Goal: Task Accomplishment & Management: Manage account settings

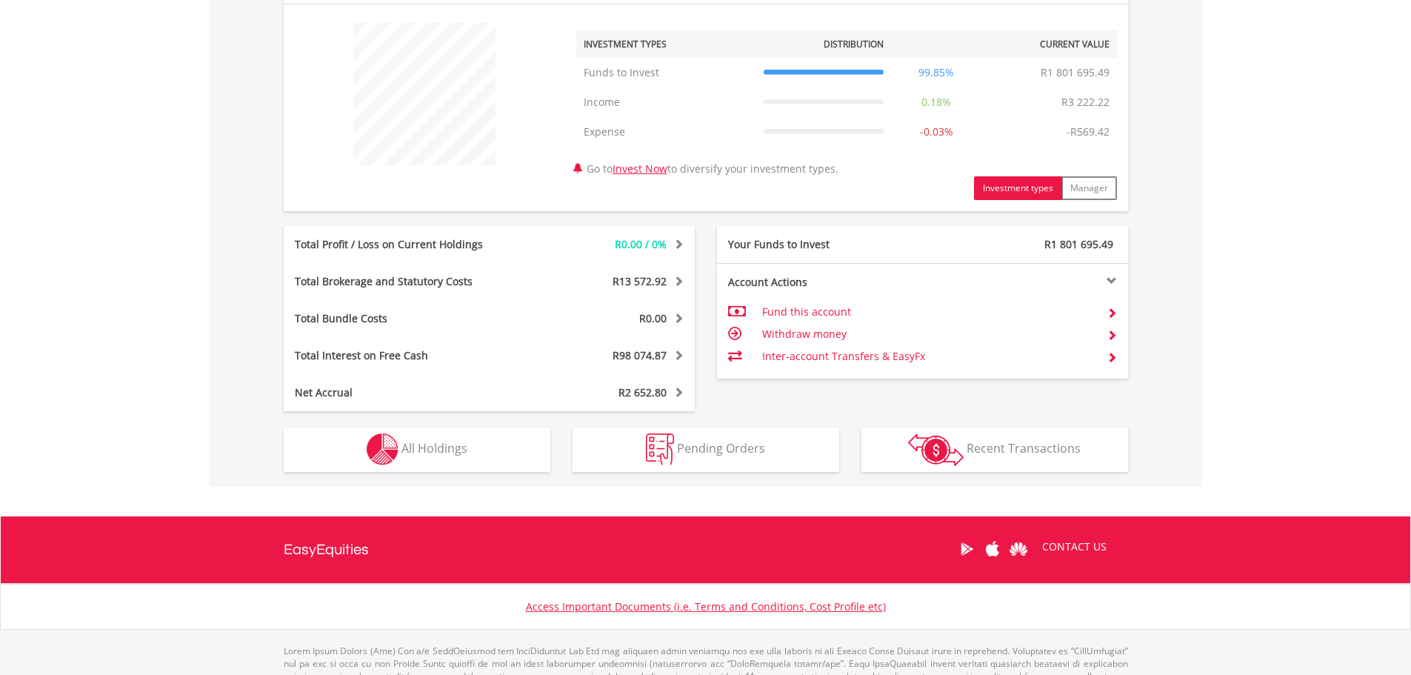
scroll to position [386, 0]
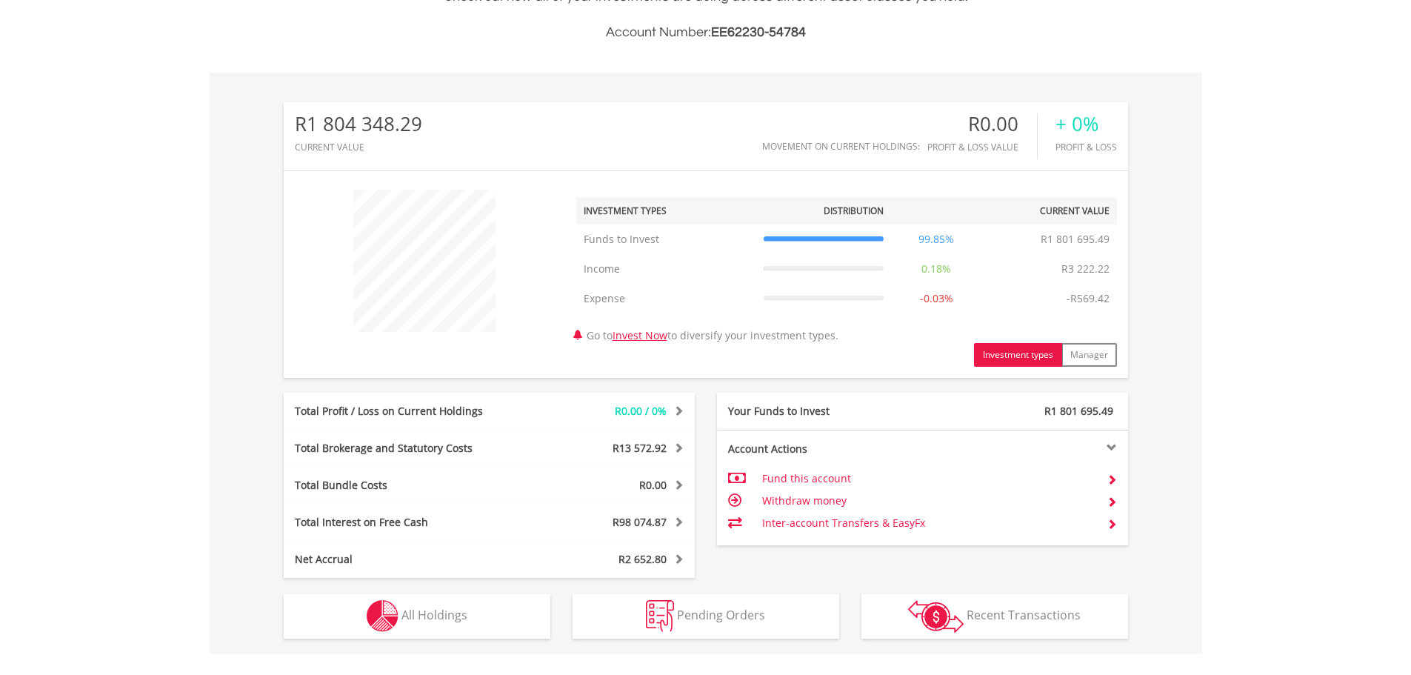
click at [819, 484] on td "Fund this account" at bounding box center [928, 478] width 333 height 22
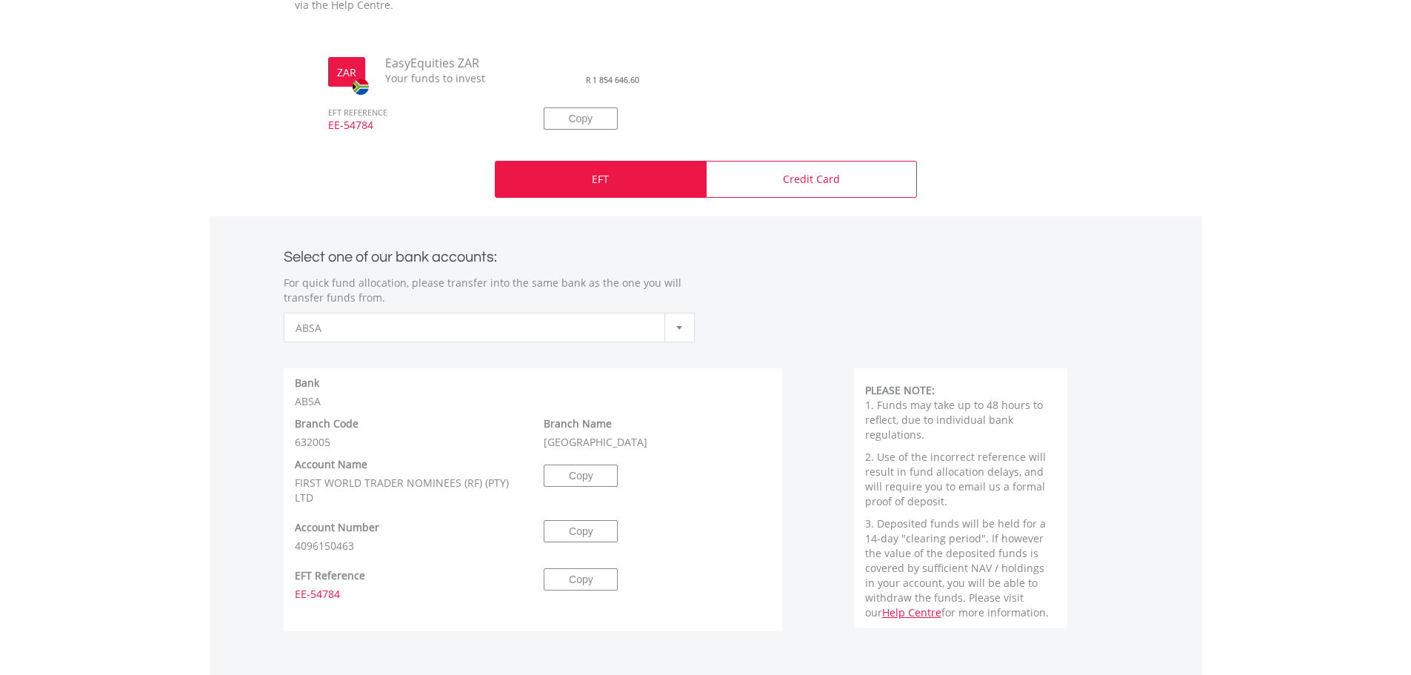
scroll to position [519, 0]
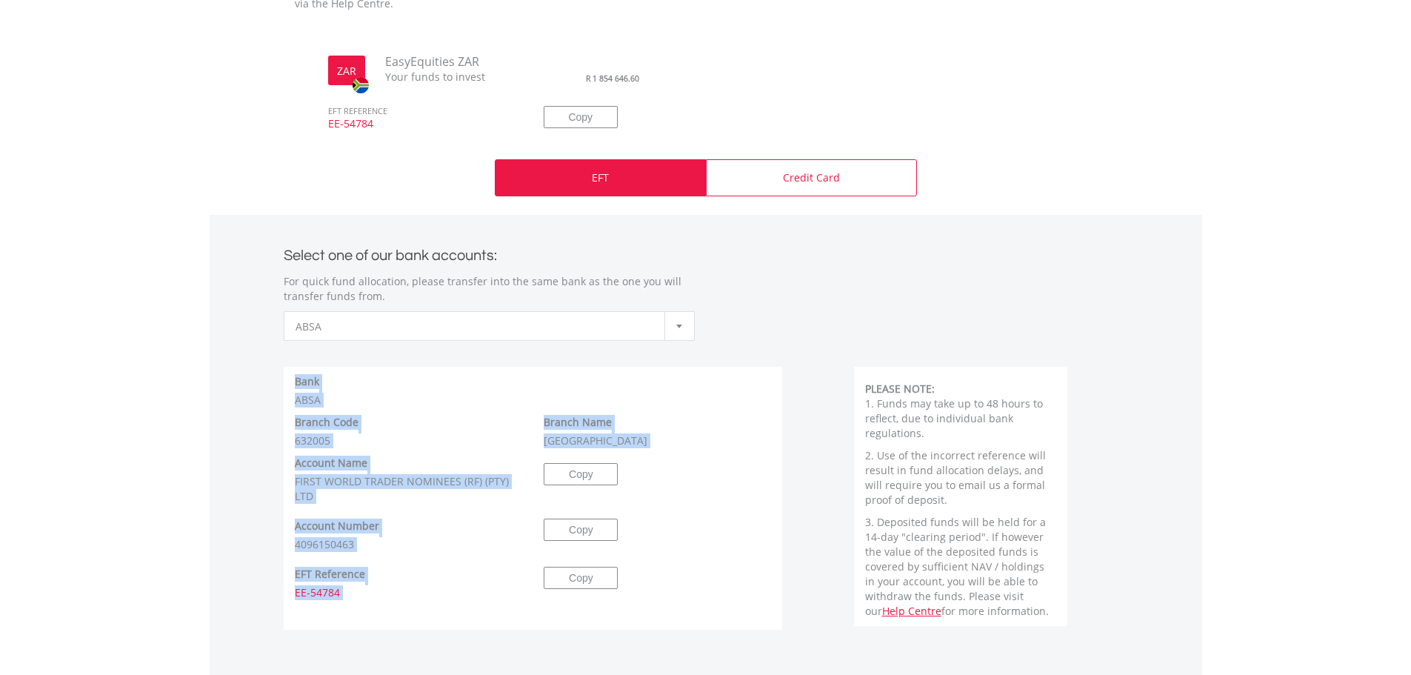
drag, startPoint x: 295, startPoint y: 378, endPoint x: 706, endPoint y: 585, distance: 460.2
click at [706, 585] on div "Bank First National Bank Branch Code 254405 Branch Name [GEOGRAPHIC_DATA] Accou…" at bounding box center [533, 498] width 477 height 263
copy div "Bank ABSA Branch Code 632005 Branch Name [GEOGRAPHIC_DATA] Account Name FIRST W…"
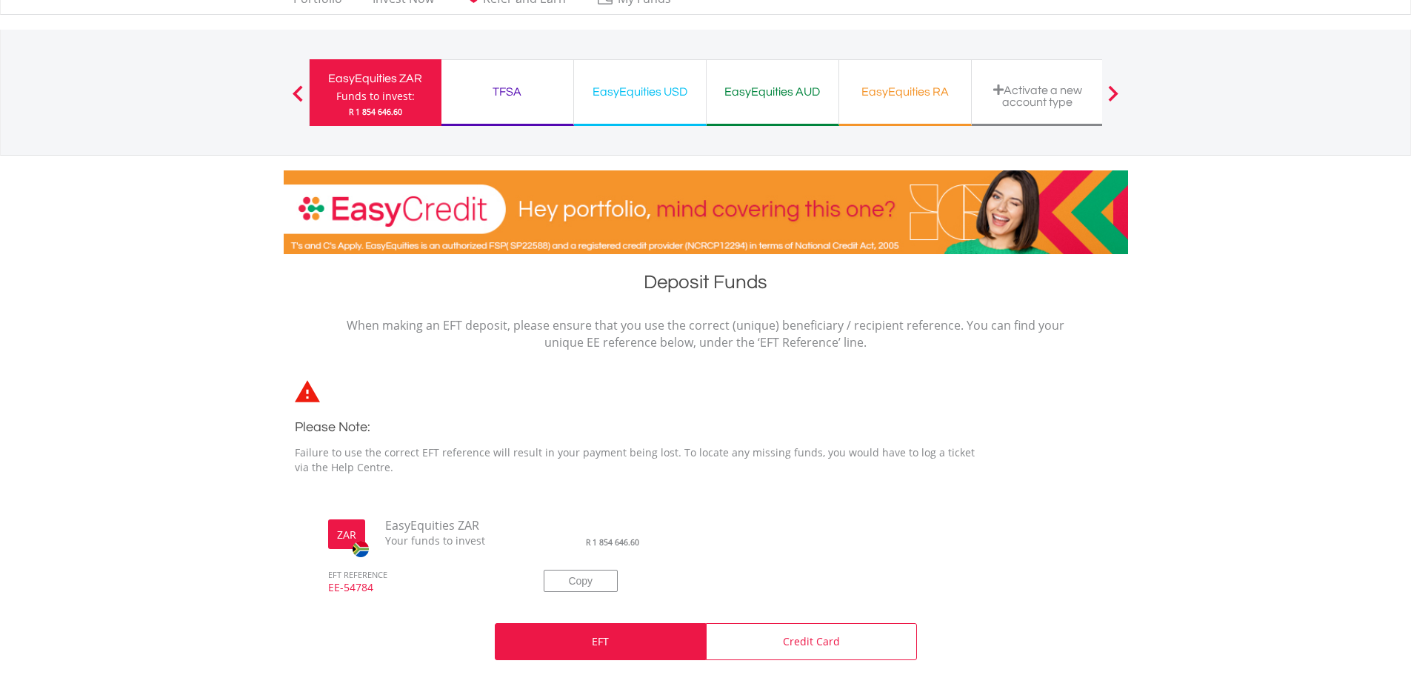
scroll to position [0, 0]
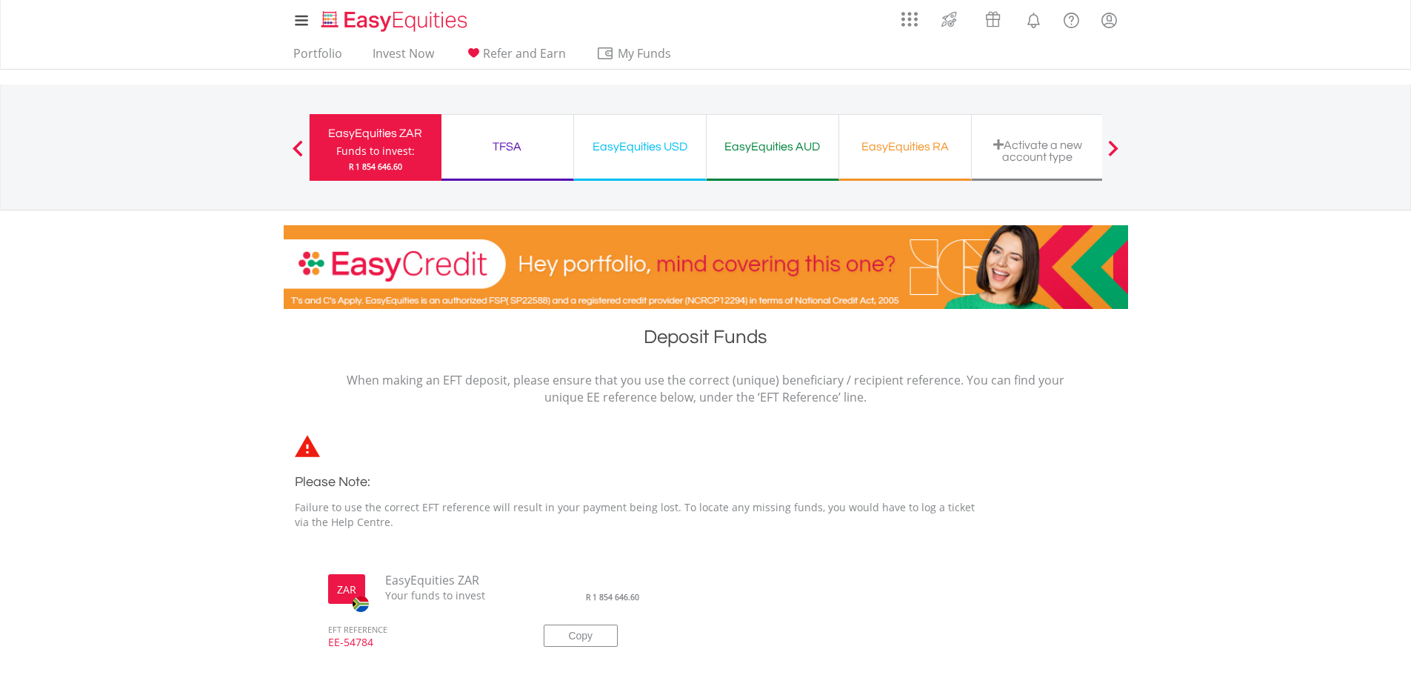
click at [491, 125] on div "TFSA Funds to invest: R 1 854 646.60" at bounding box center [508, 147] width 133 height 67
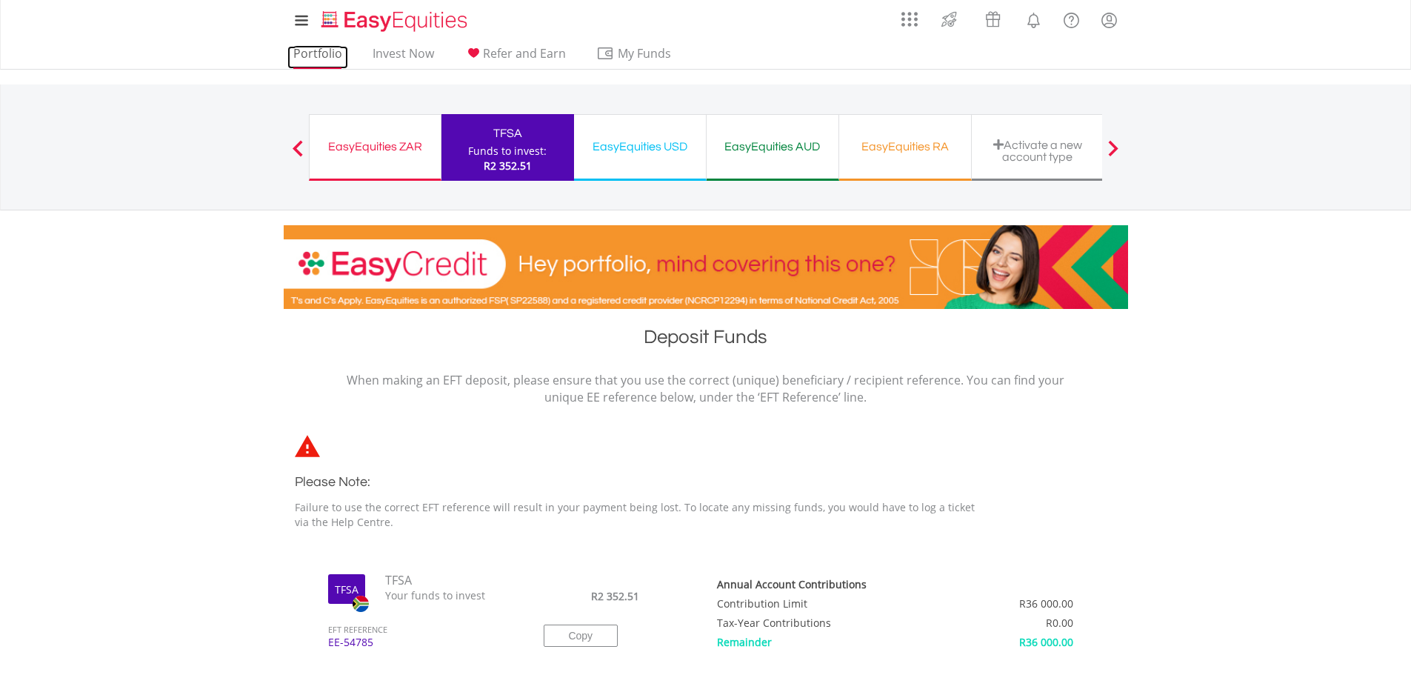
click at [291, 58] on link "Portfolio" at bounding box center [317, 57] width 61 height 23
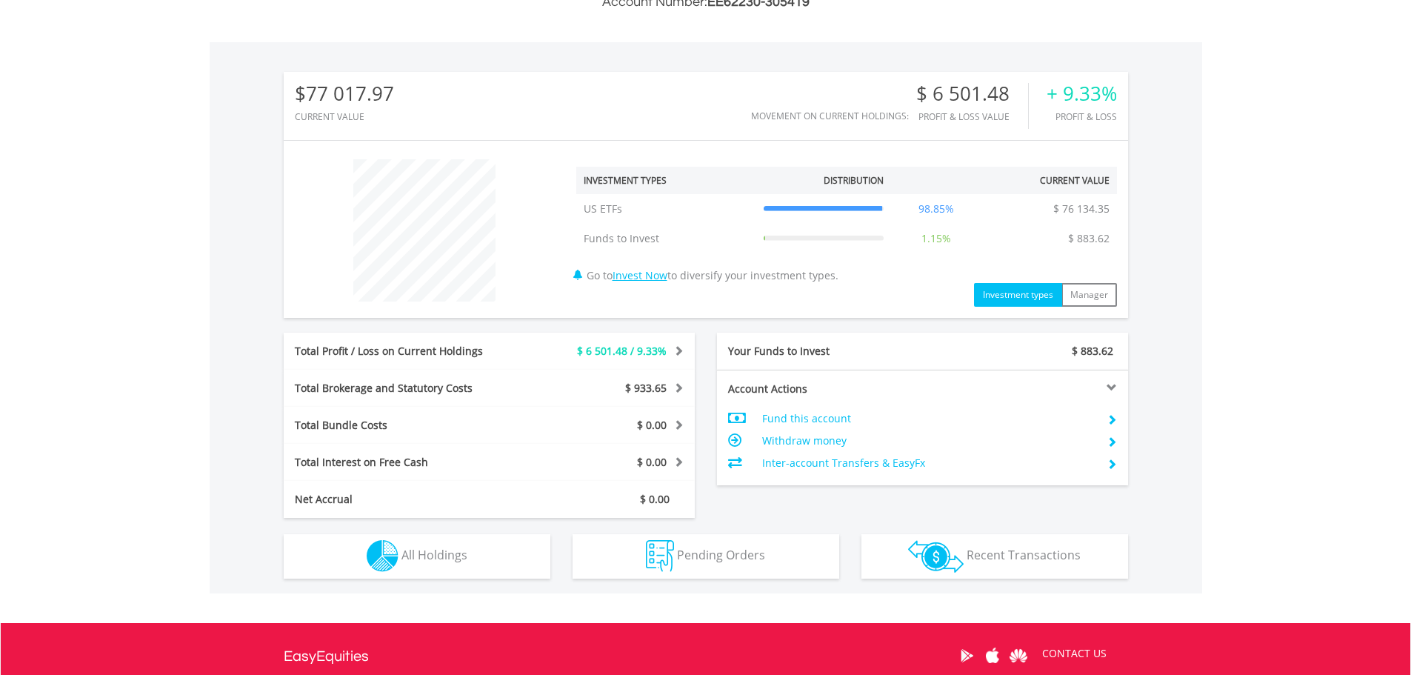
scroll to position [519, 0]
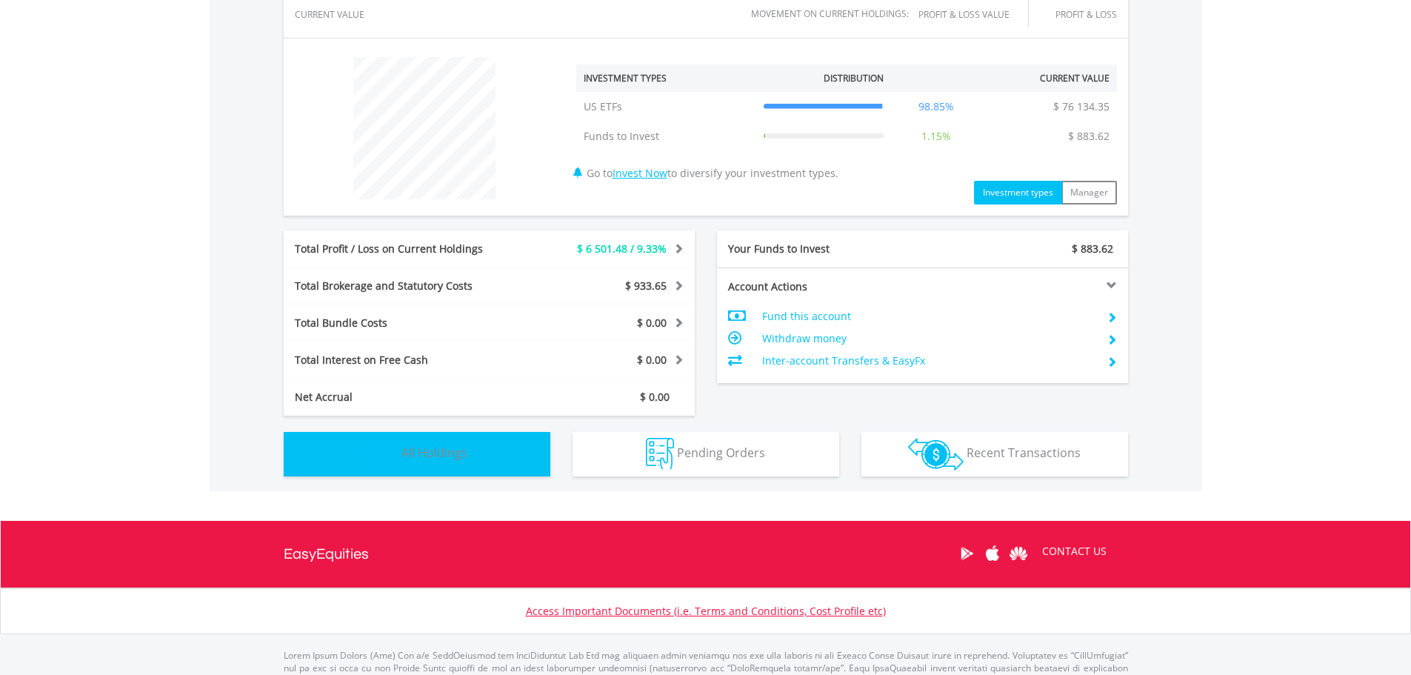
click at [465, 460] on span "All Holdings" at bounding box center [435, 453] width 66 height 16
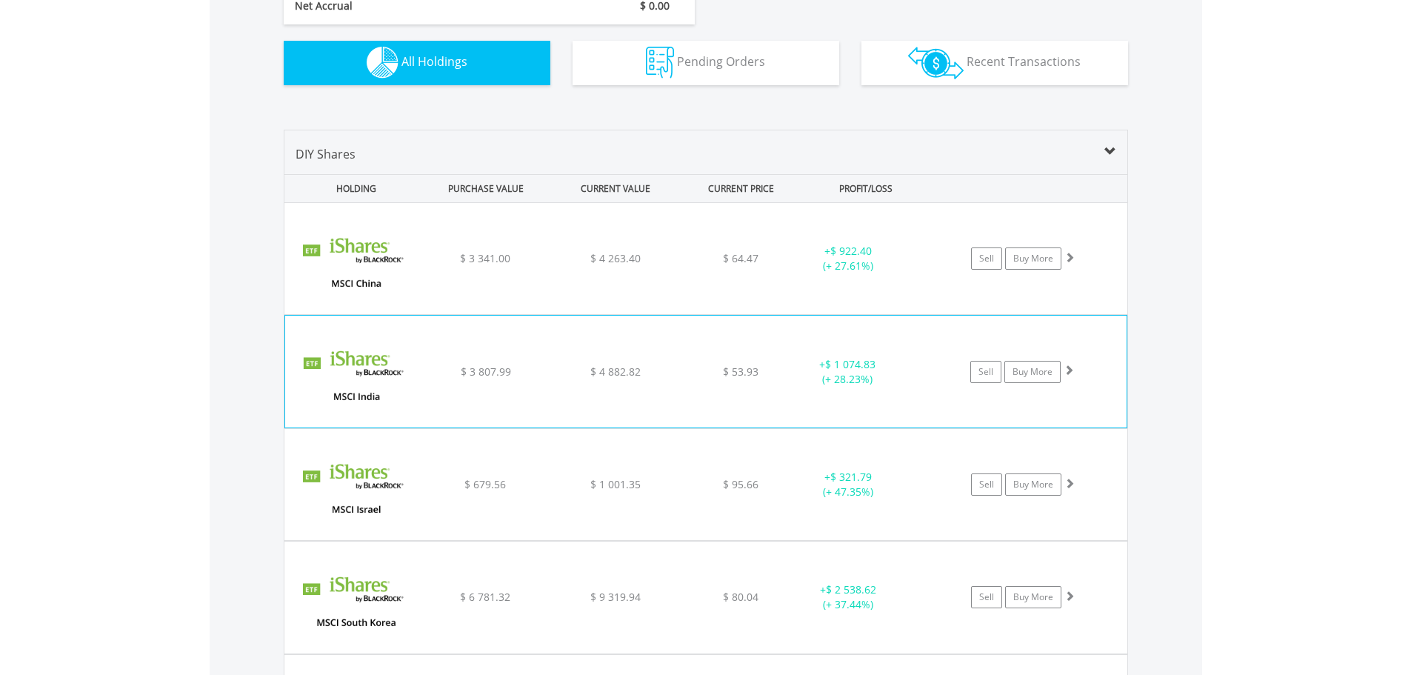
scroll to position [1279, 0]
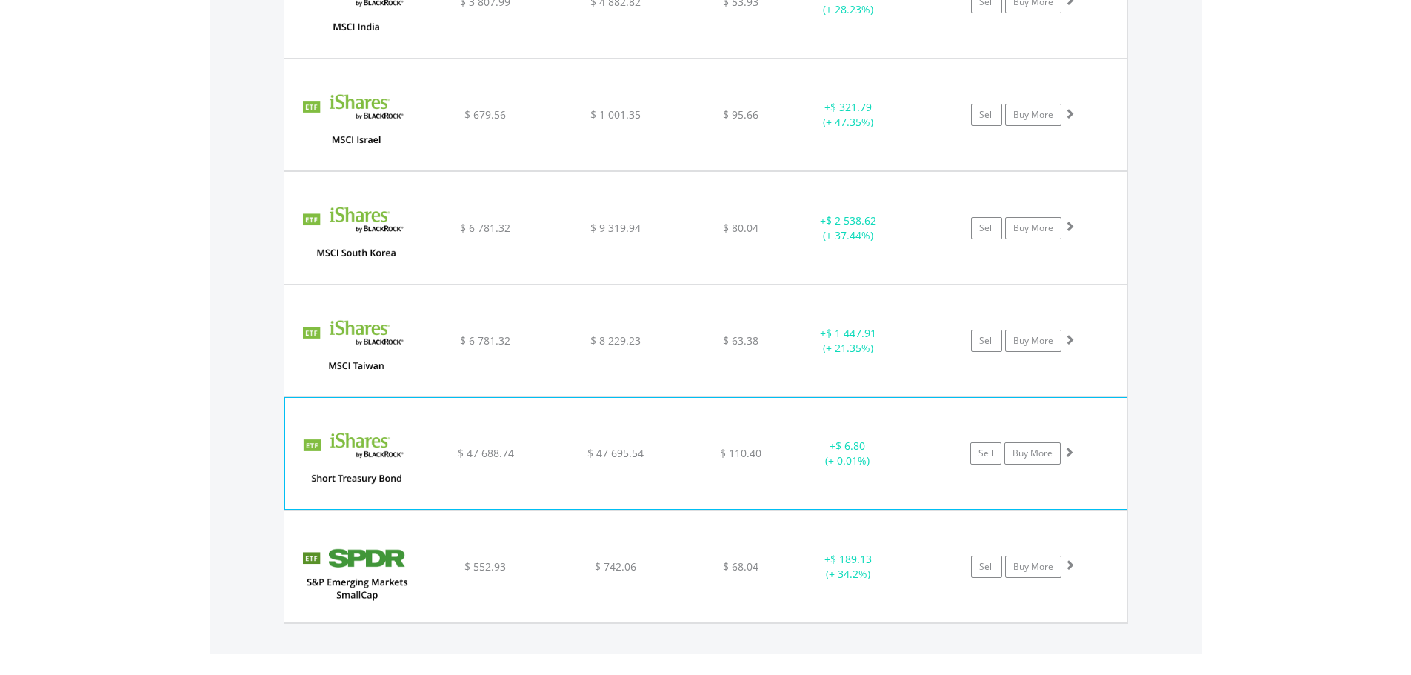
click at [923, 439] on div at bounding box center [922, 439] width 37 height 1
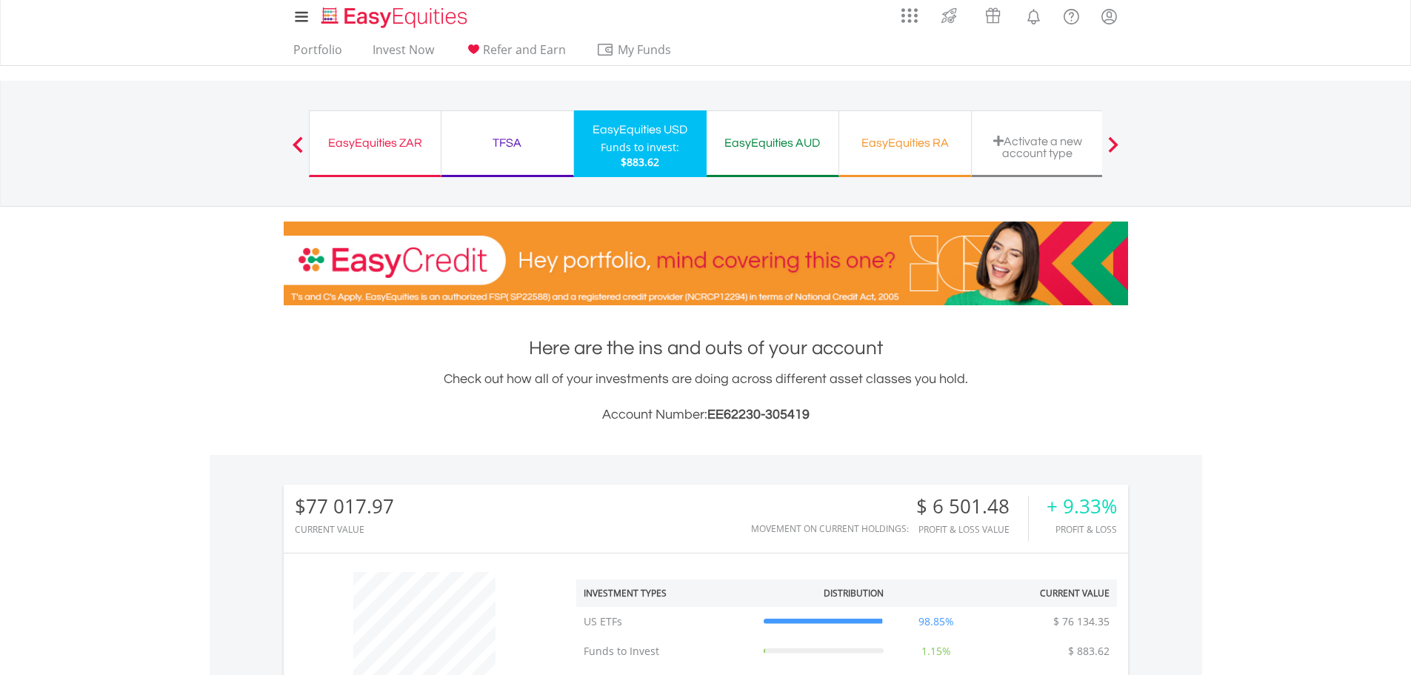
scroll to position [0, 0]
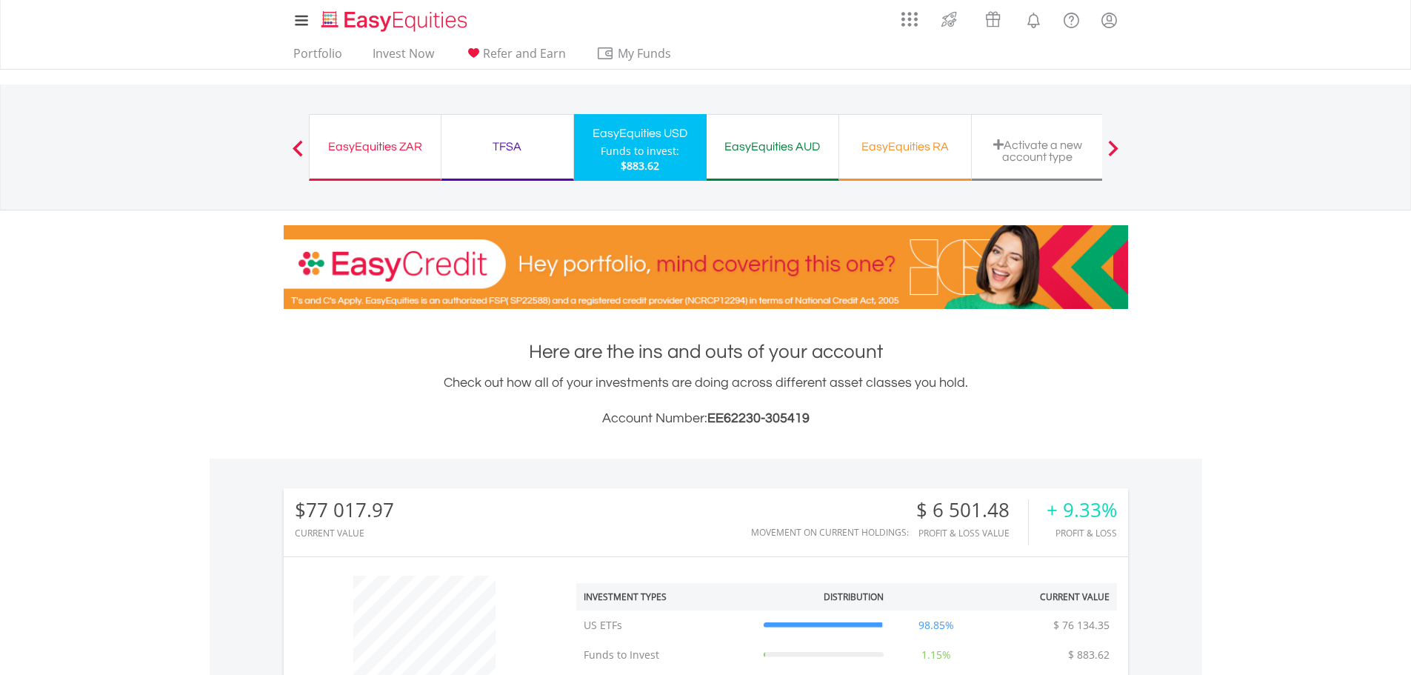
click at [511, 145] on div "TFSA" at bounding box center [507, 146] width 114 height 21
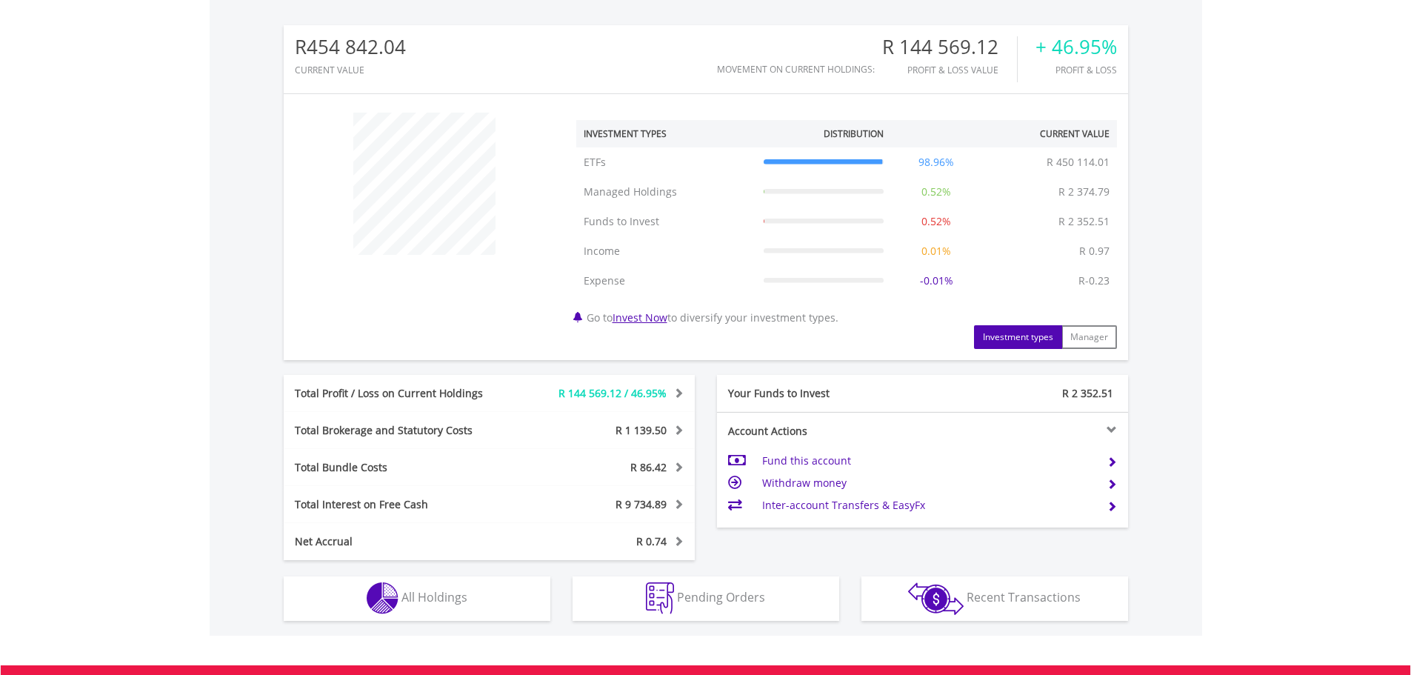
scroll to position [668, 0]
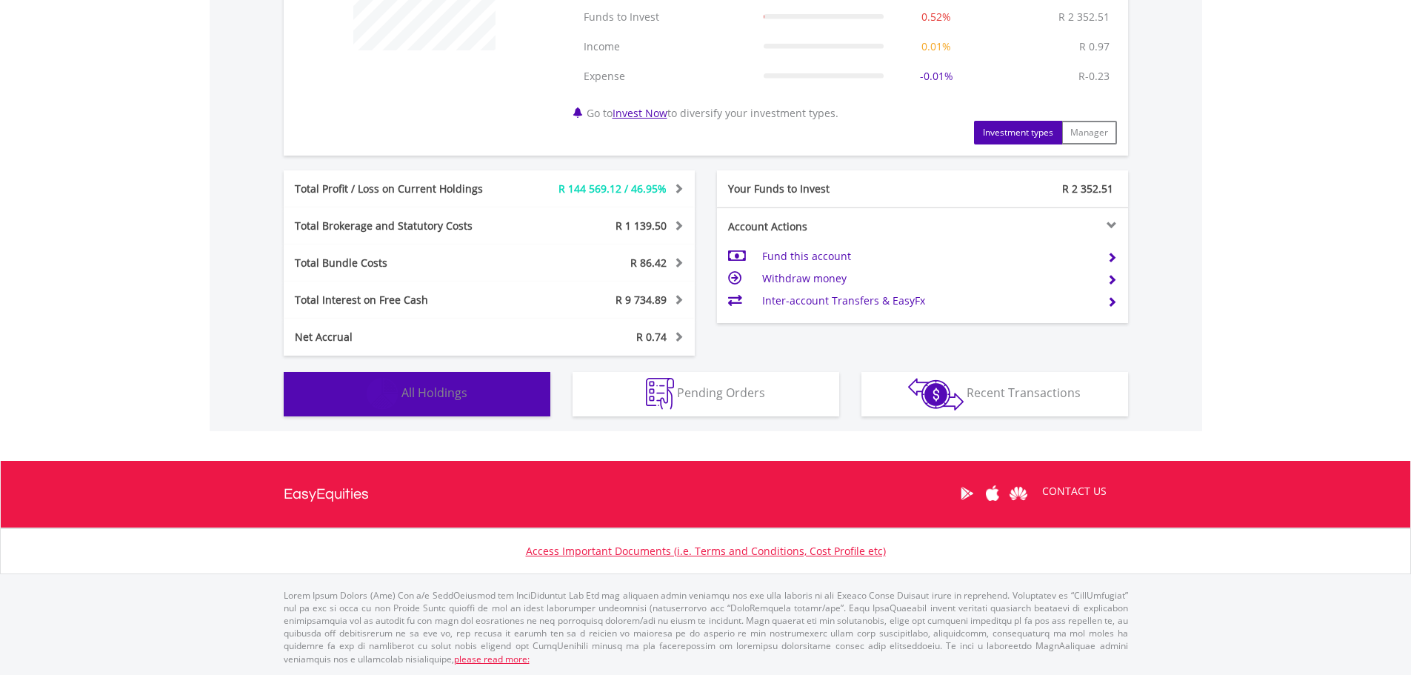
click at [378, 401] on img "button" at bounding box center [383, 394] width 32 height 32
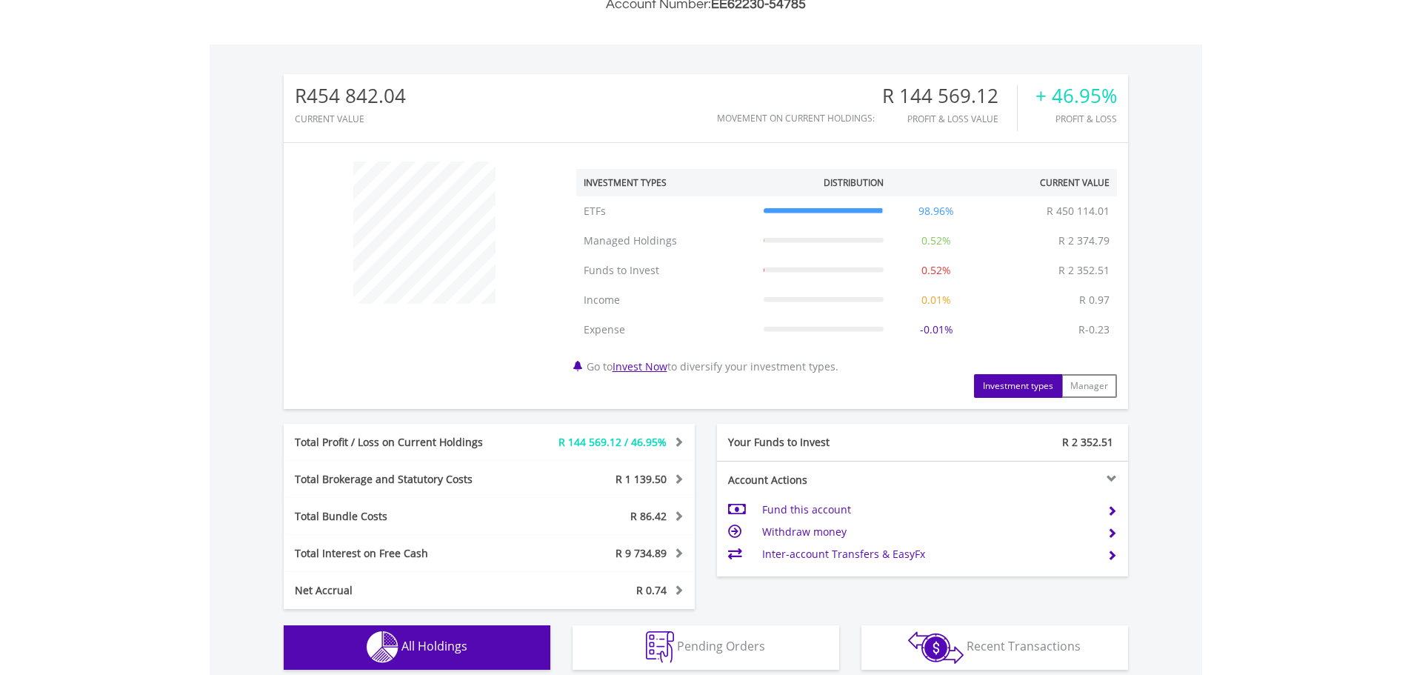
scroll to position [104, 0]
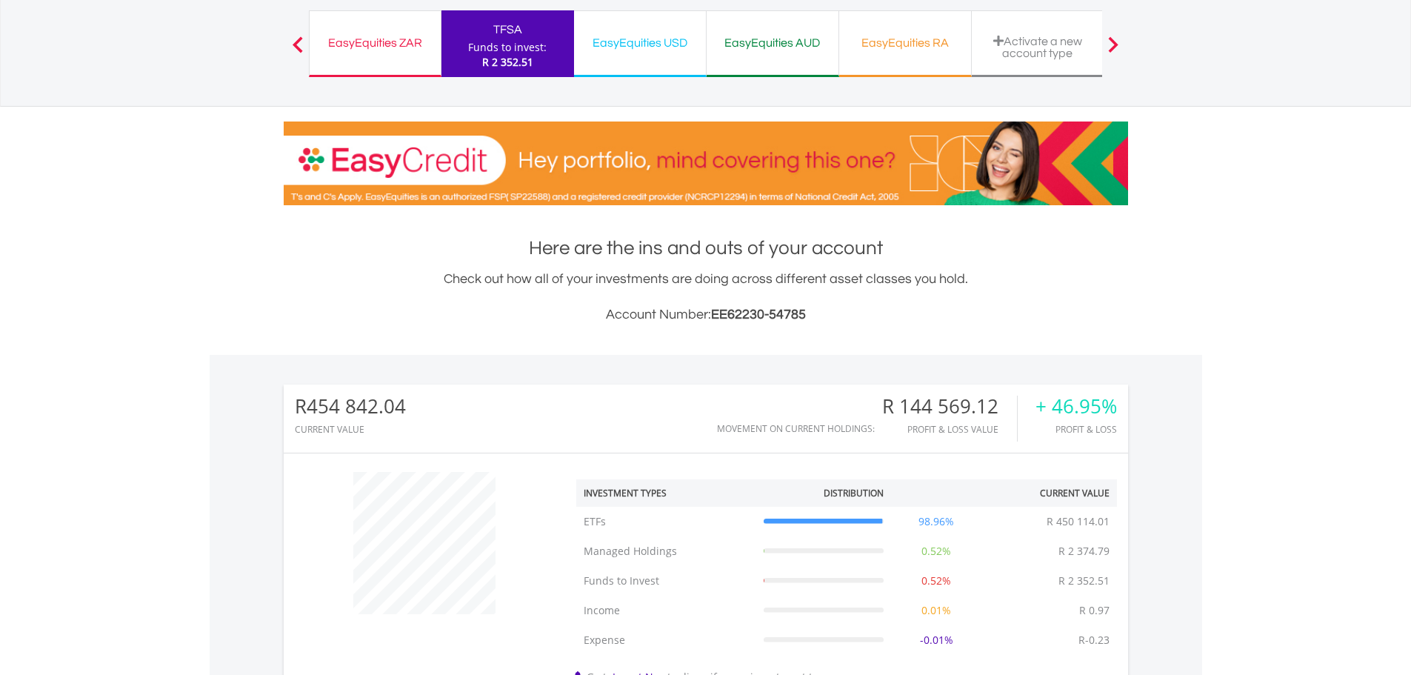
click at [407, 59] on div "EasyEquities ZAR Funds to invest: R 2 352.51" at bounding box center [375, 43] width 133 height 67
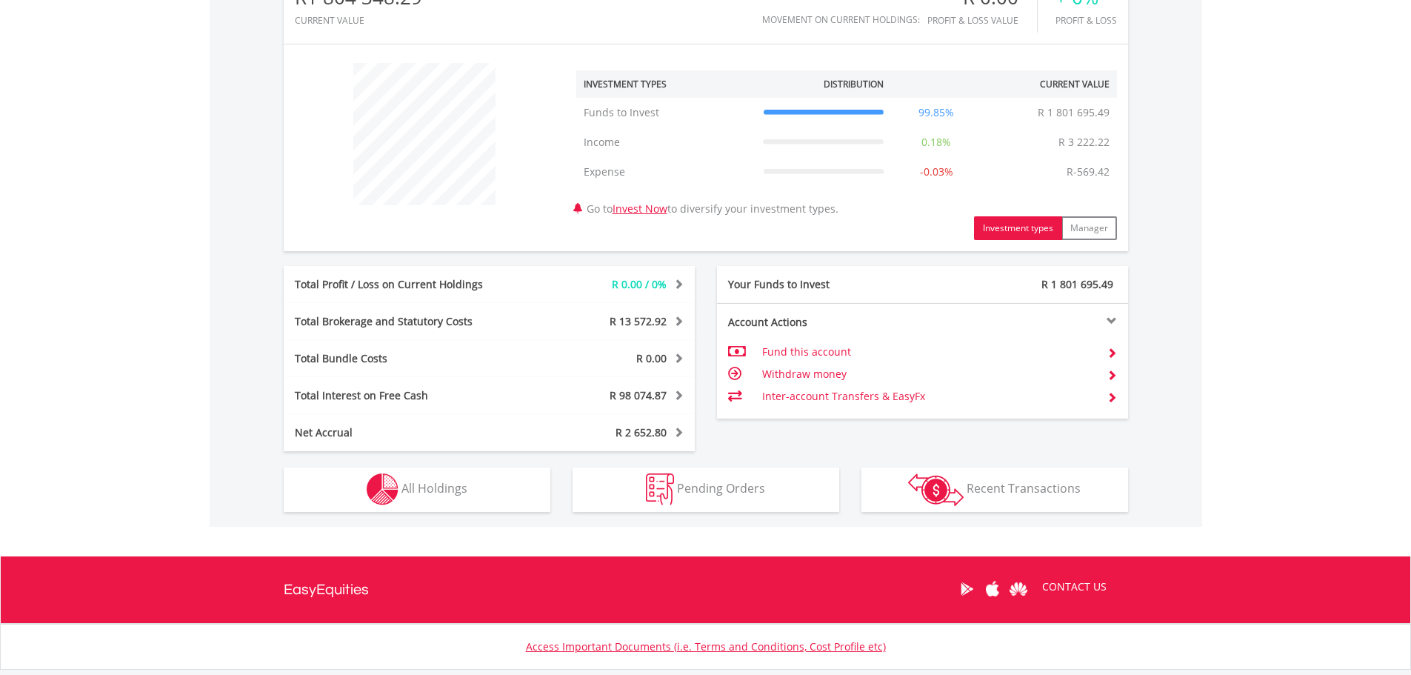
scroll to position [519, 0]
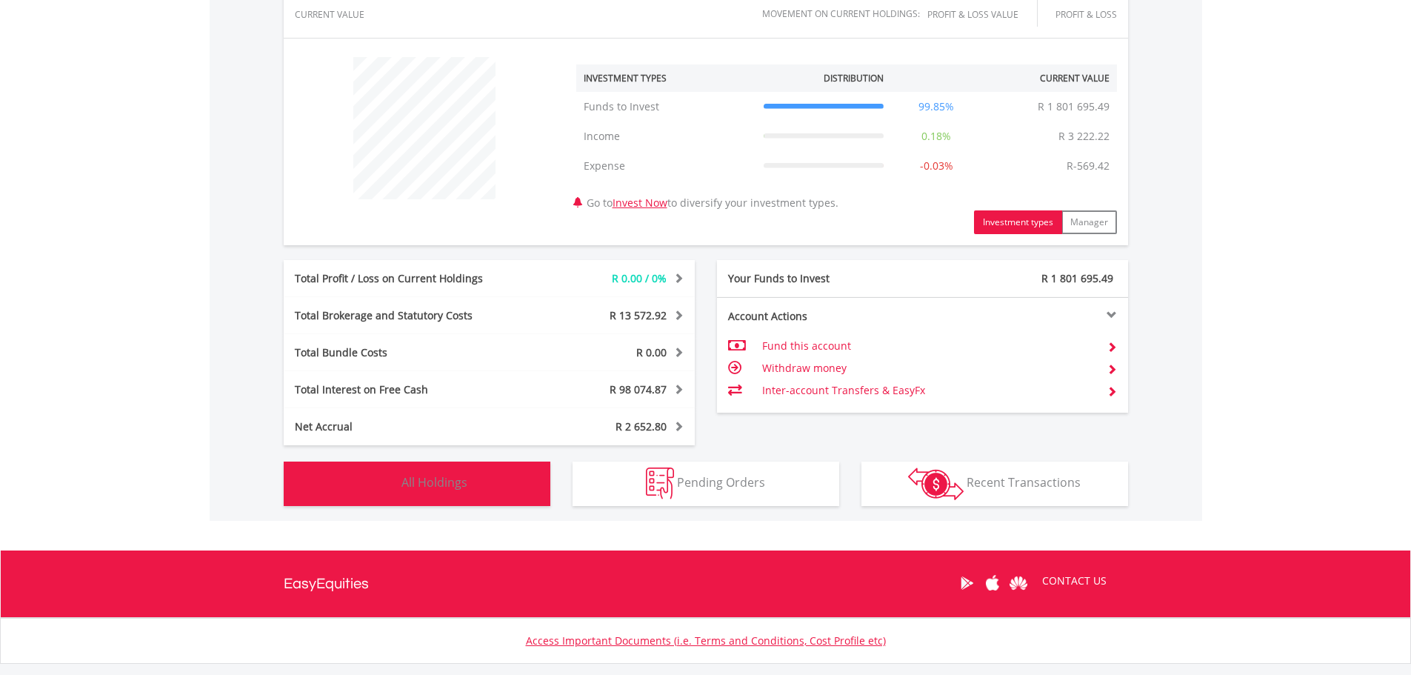
drag, startPoint x: 469, startPoint y: 496, endPoint x: 593, endPoint y: 499, distance: 124.5
click at [470, 496] on button "Holdings All Holdings" at bounding box center [417, 484] width 267 height 44
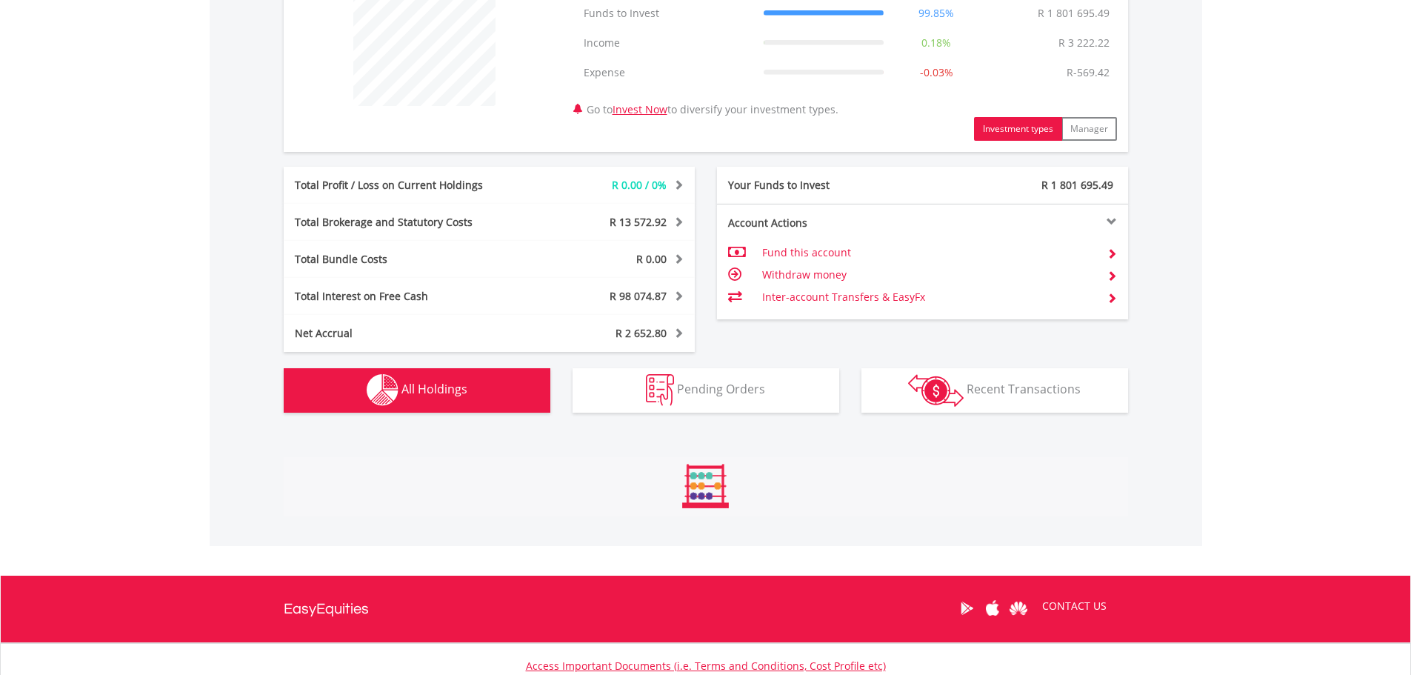
scroll to position [690, 0]
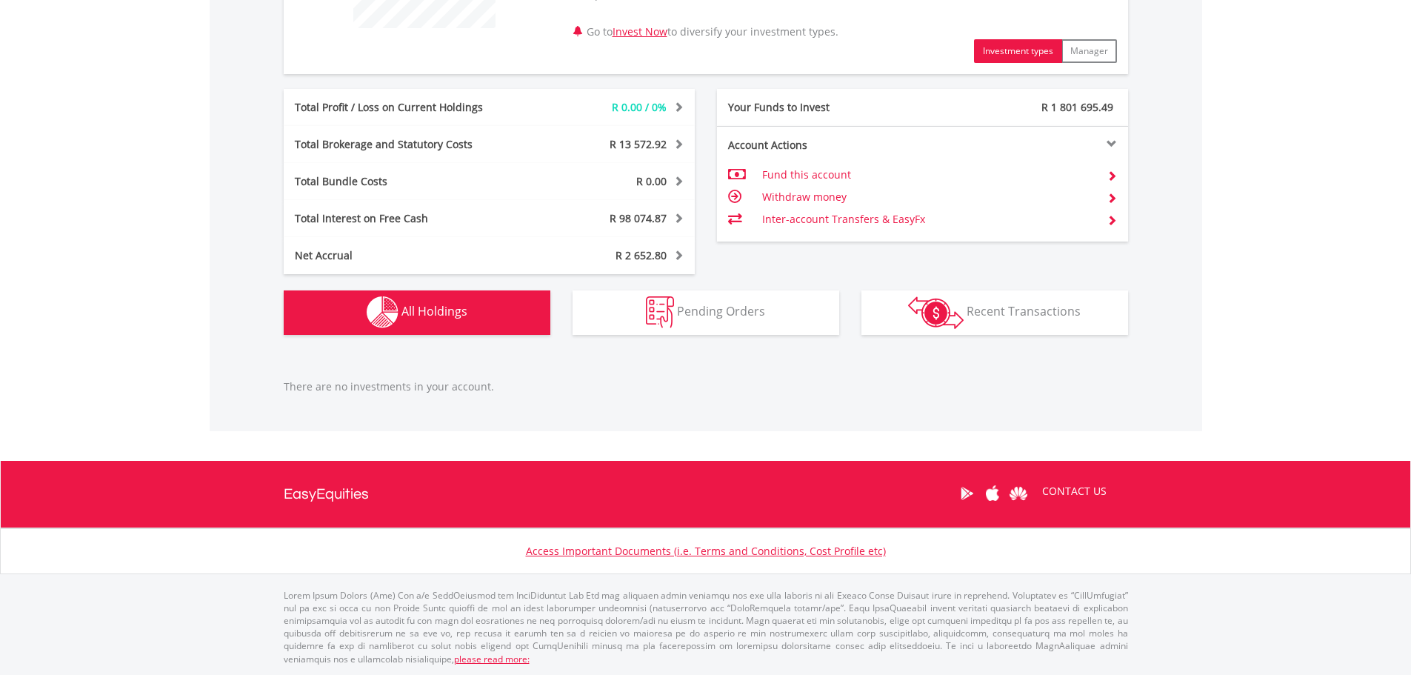
click at [1003, 337] on div "R1 804 348.29 CURRENT VALUE Movement on Current Holdings: R 0.00 Profit & Loss …" at bounding box center [706, 59] width 993 height 581
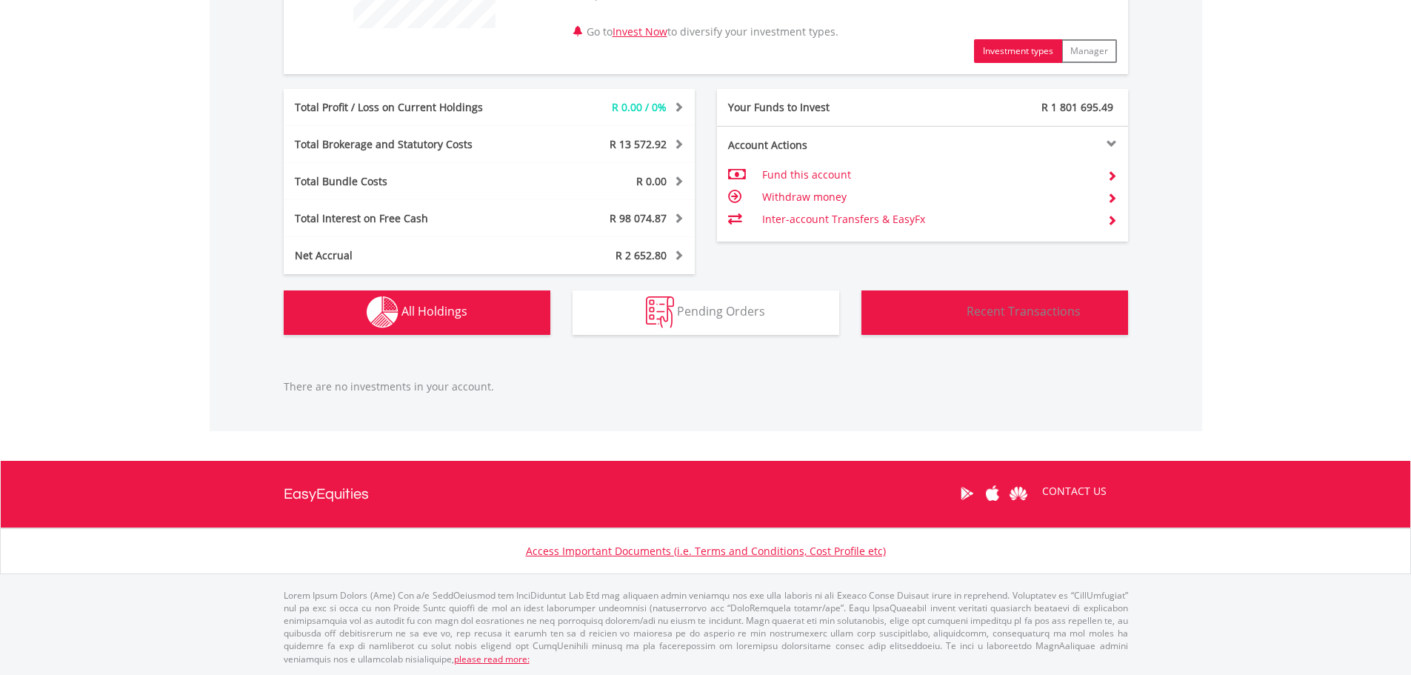
click at [1009, 322] on button "Transactions Recent Transactions" at bounding box center [995, 312] width 267 height 44
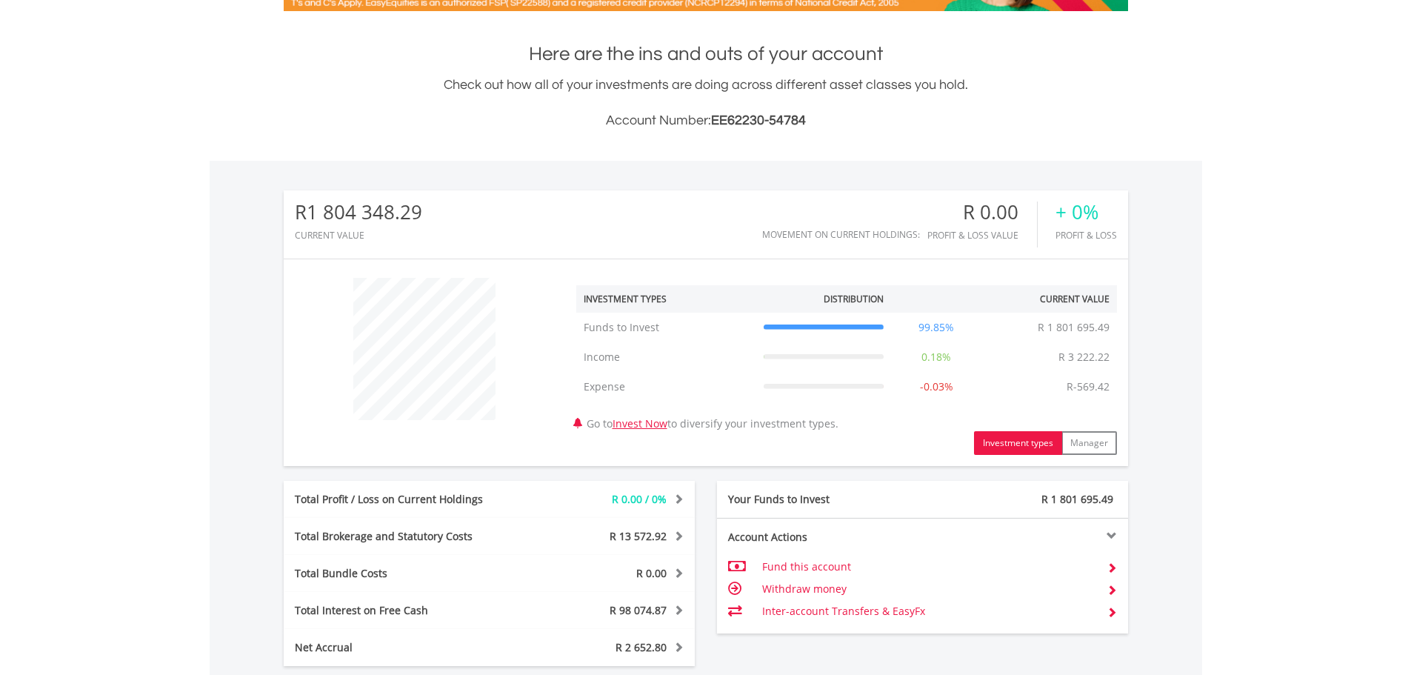
scroll to position [0, 0]
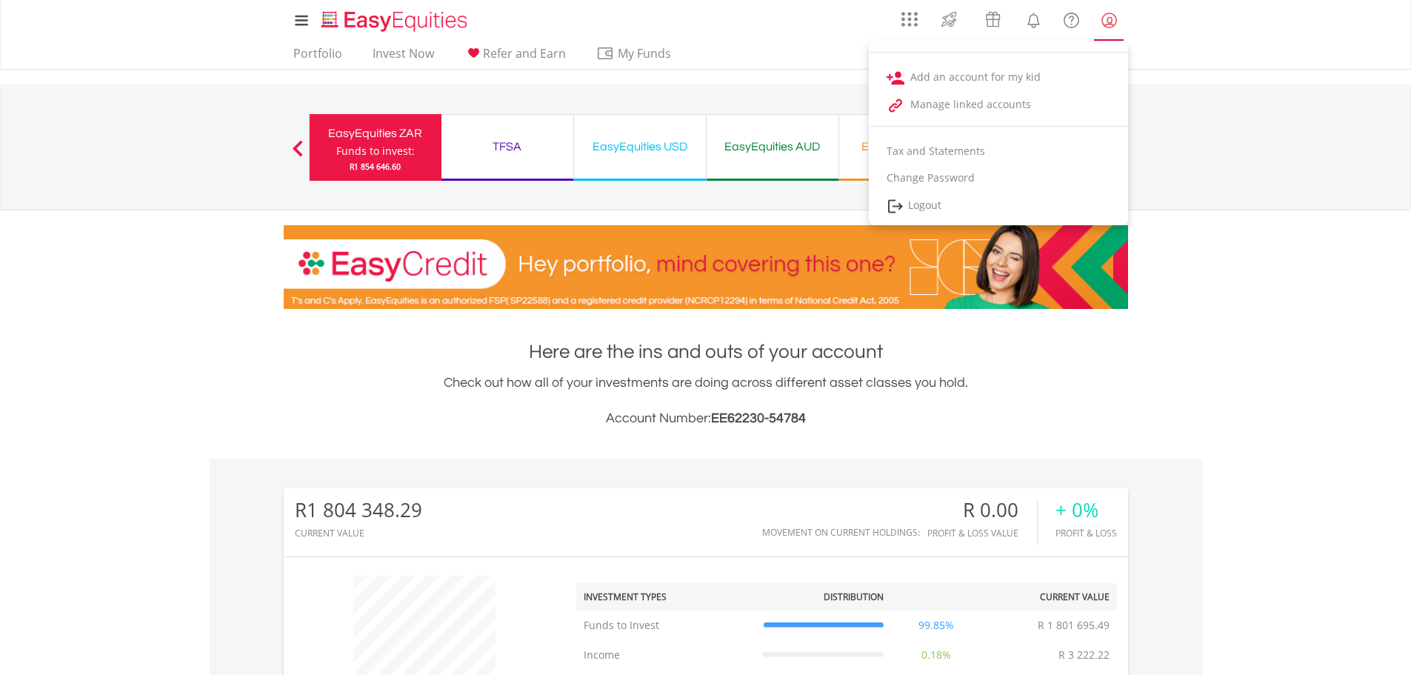
click at [1115, 28] on lord-icon "My Profile" at bounding box center [1109, 20] width 19 height 19
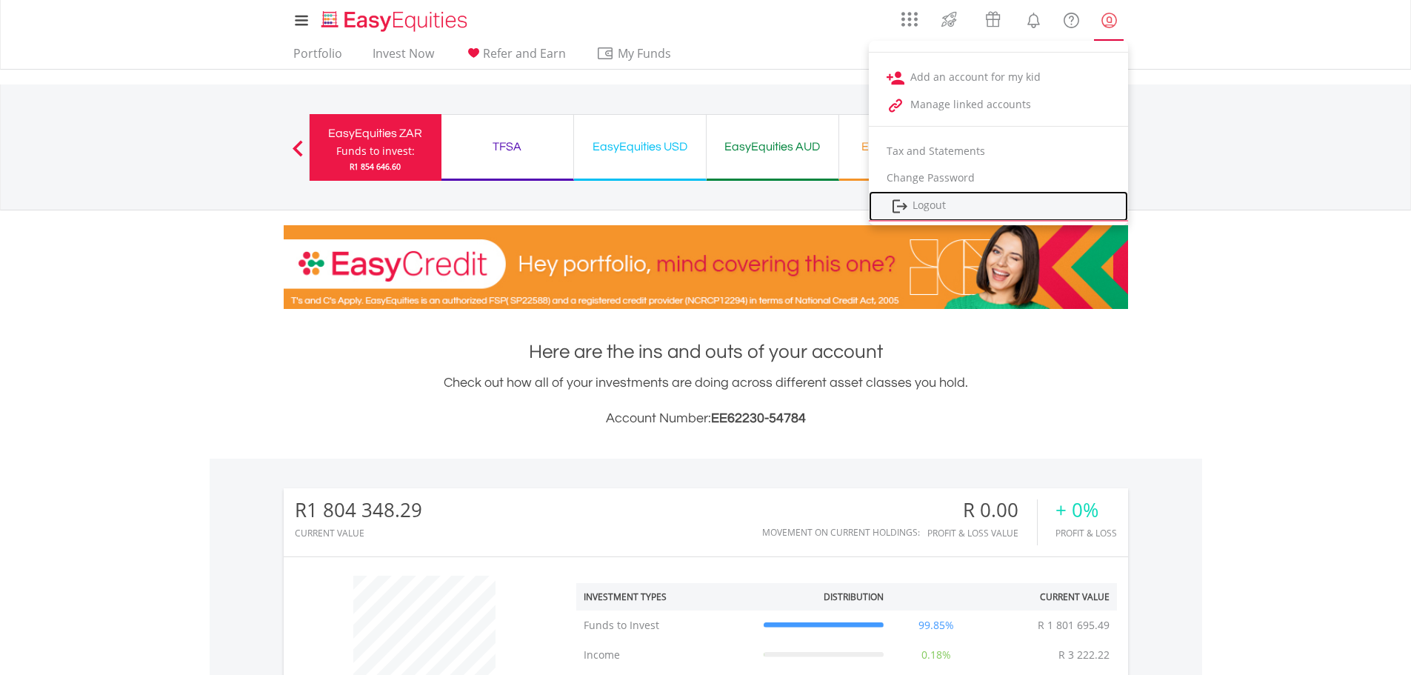
click at [947, 201] on link "Logout" at bounding box center [998, 206] width 259 height 30
